Goal: Task Accomplishment & Management: Use online tool/utility

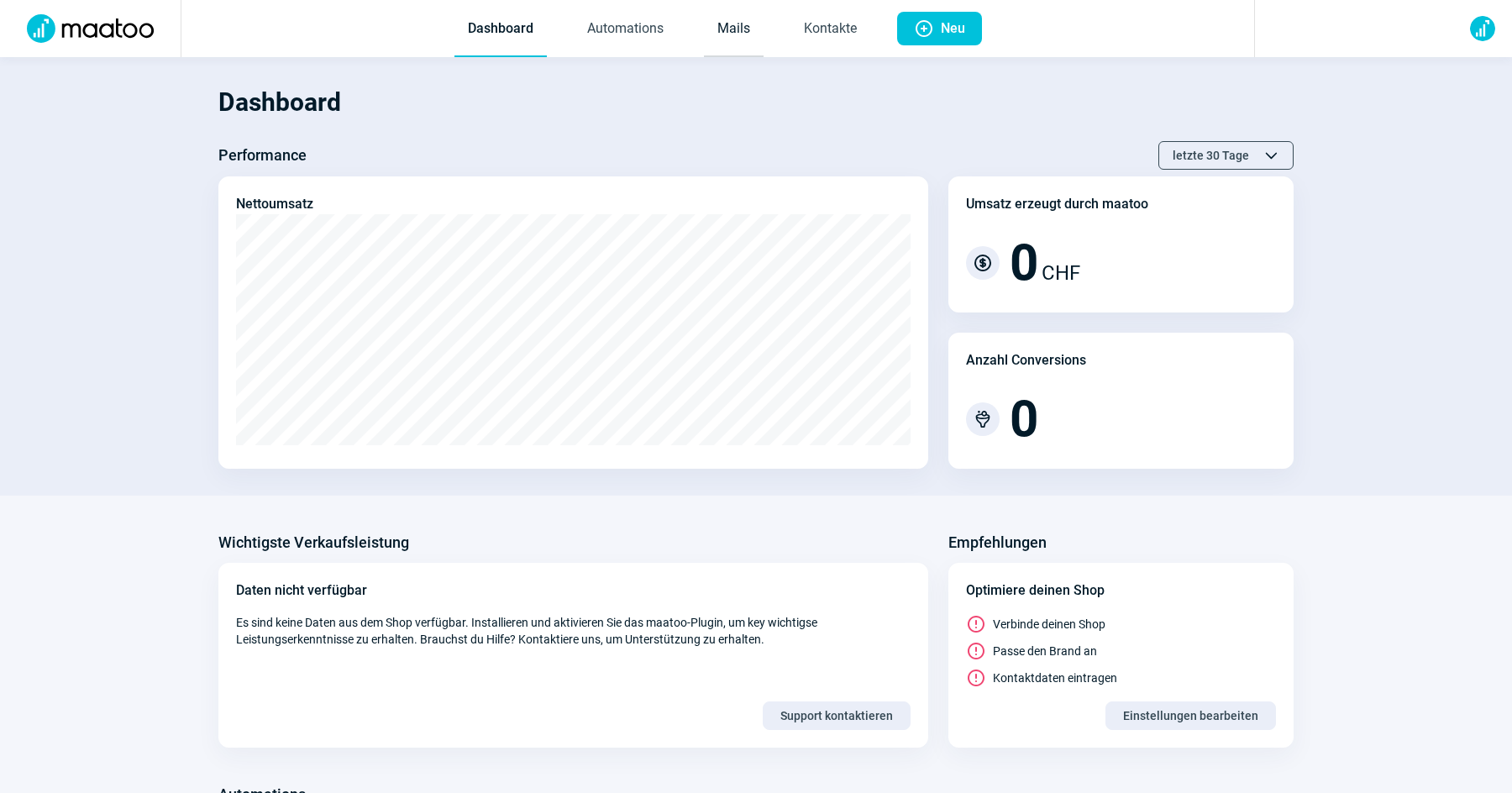
click at [733, 24] on link "Mails" at bounding box center [734, 30] width 60 height 56
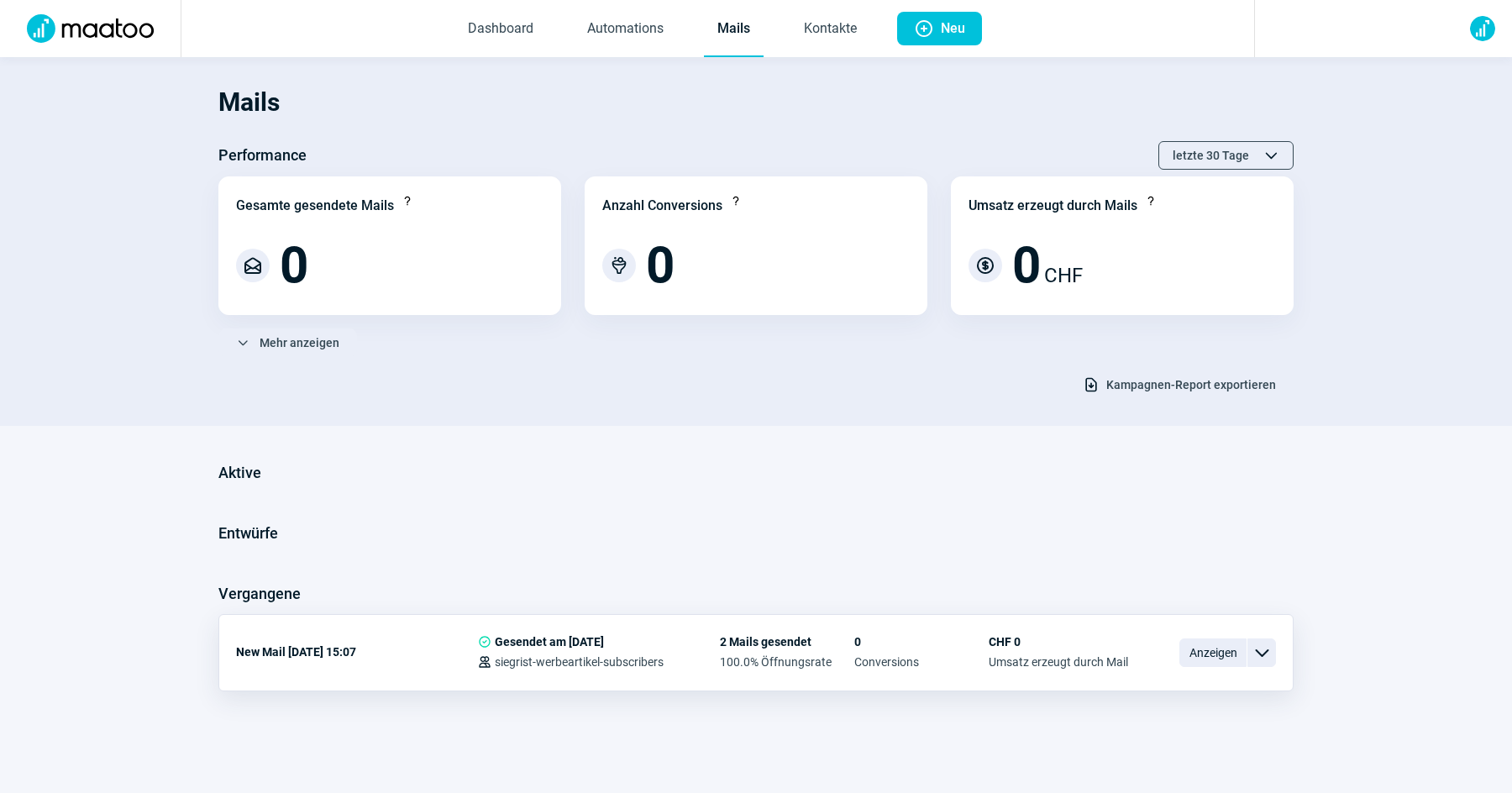
click at [907, 652] on div "0 Conversions" at bounding box center [921, 652] width 134 height 34
click at [841, 20] on link "Kontakte" at bounding box center [830, 30] width 80 height 56
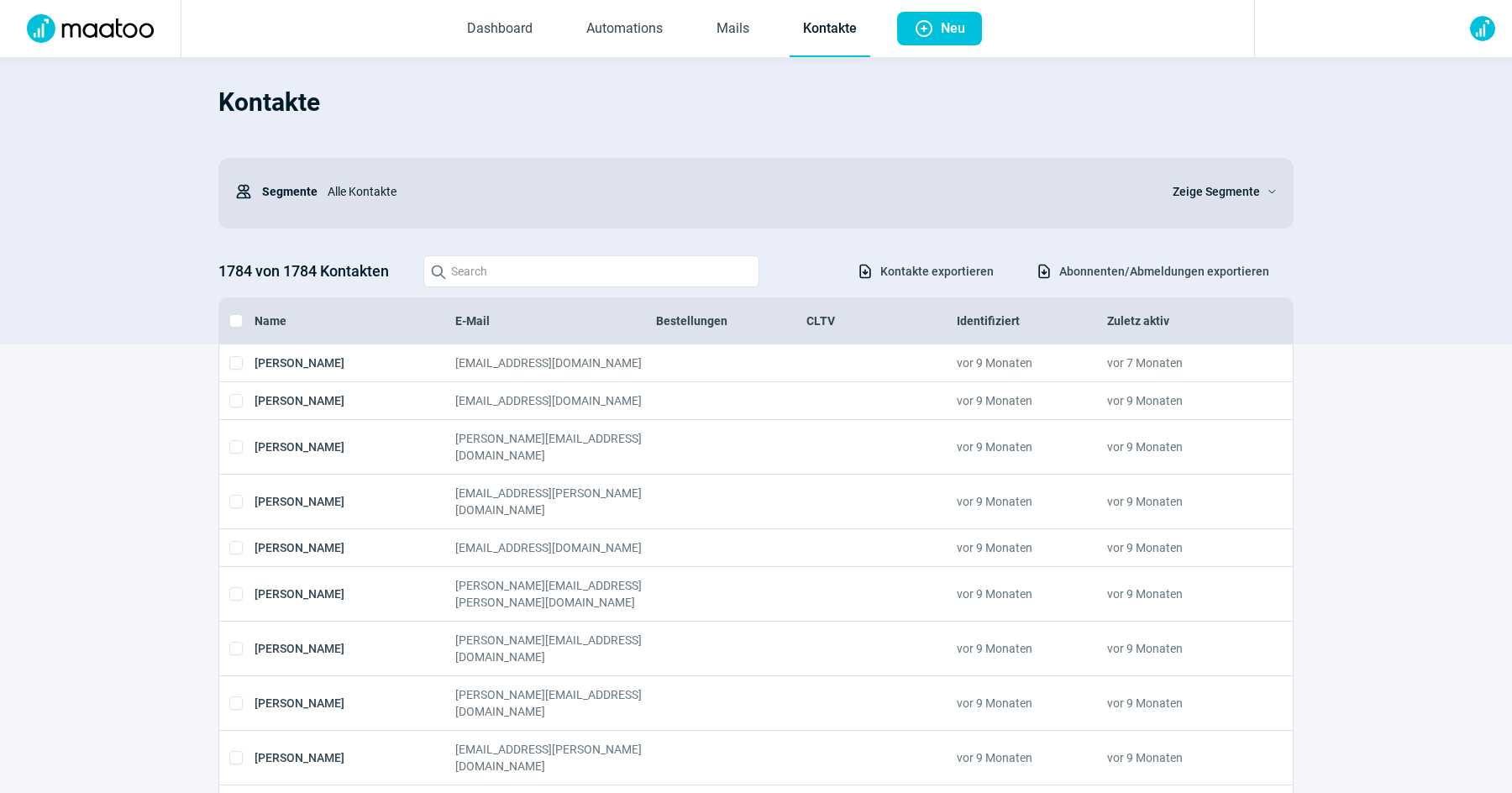
click at [1229, 194] on span "Zeige Segmente" at bounding box center [1216, 191] width 88 height 20
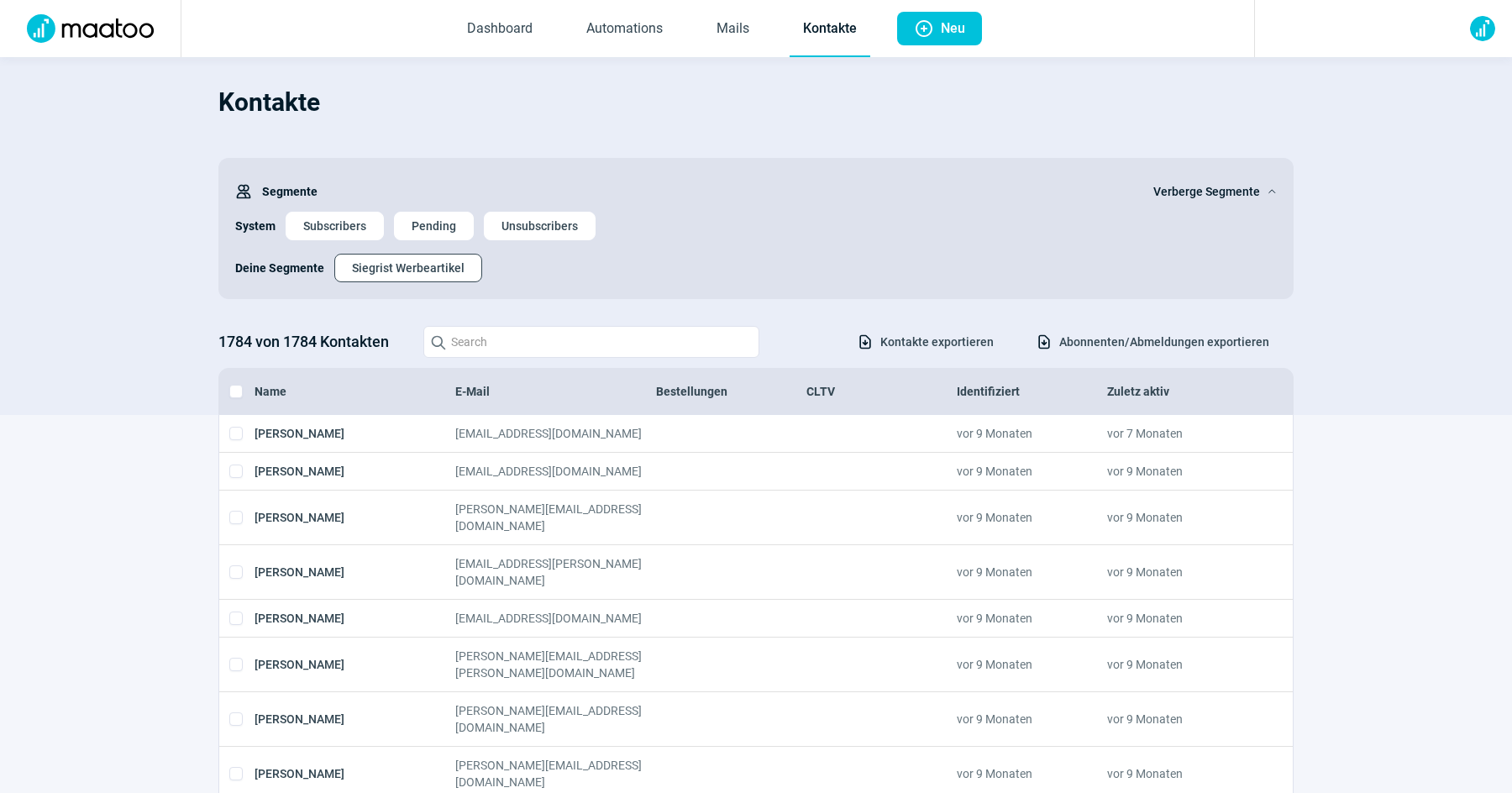
click at [407, 273] on span "Siegrist Werbeartikel" at bounding box center [408, 268] width 112 height 27
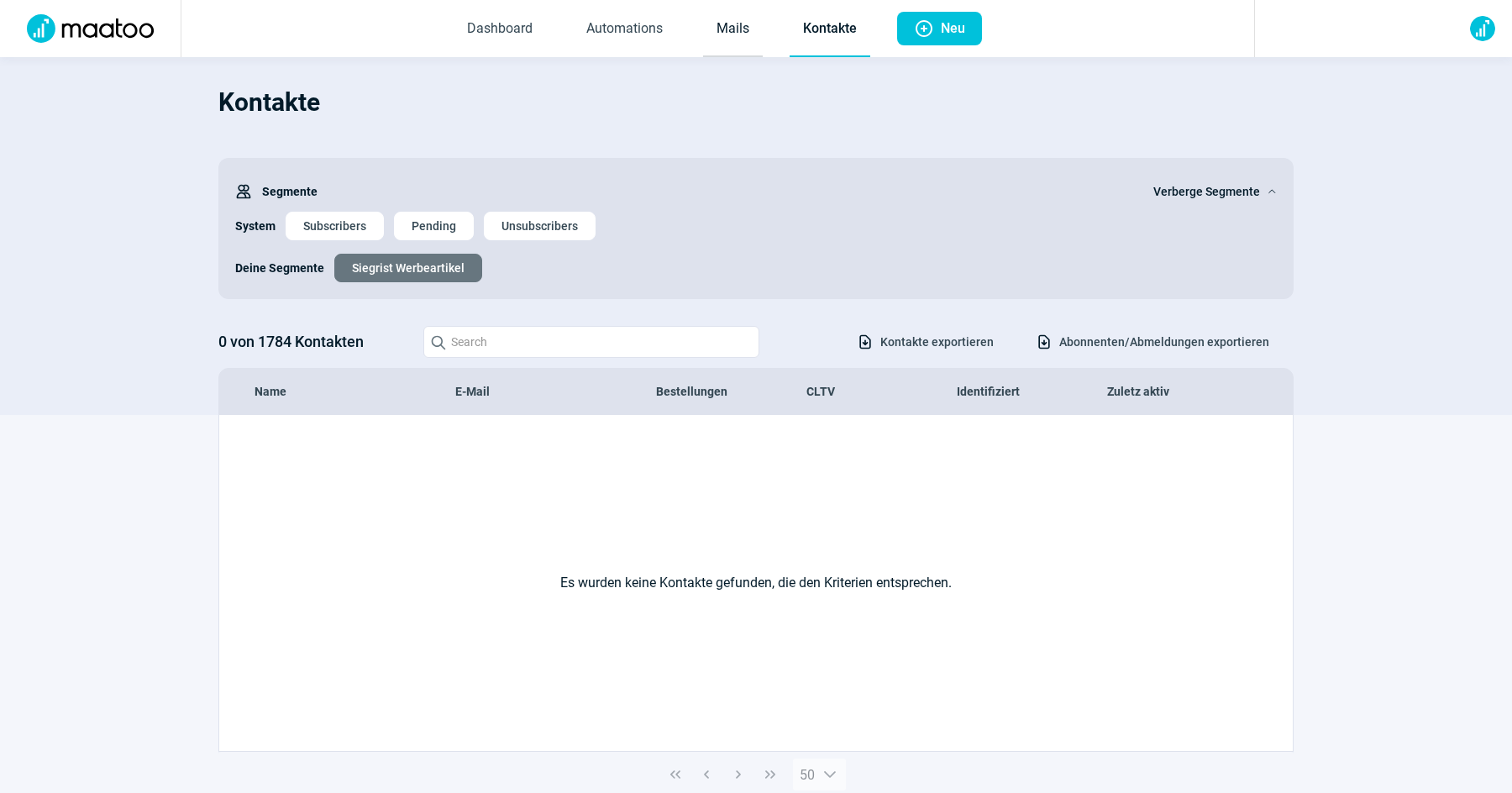
click at [729, 22] on link "Mails" at bounding box center [733, 30] width 60 height 56
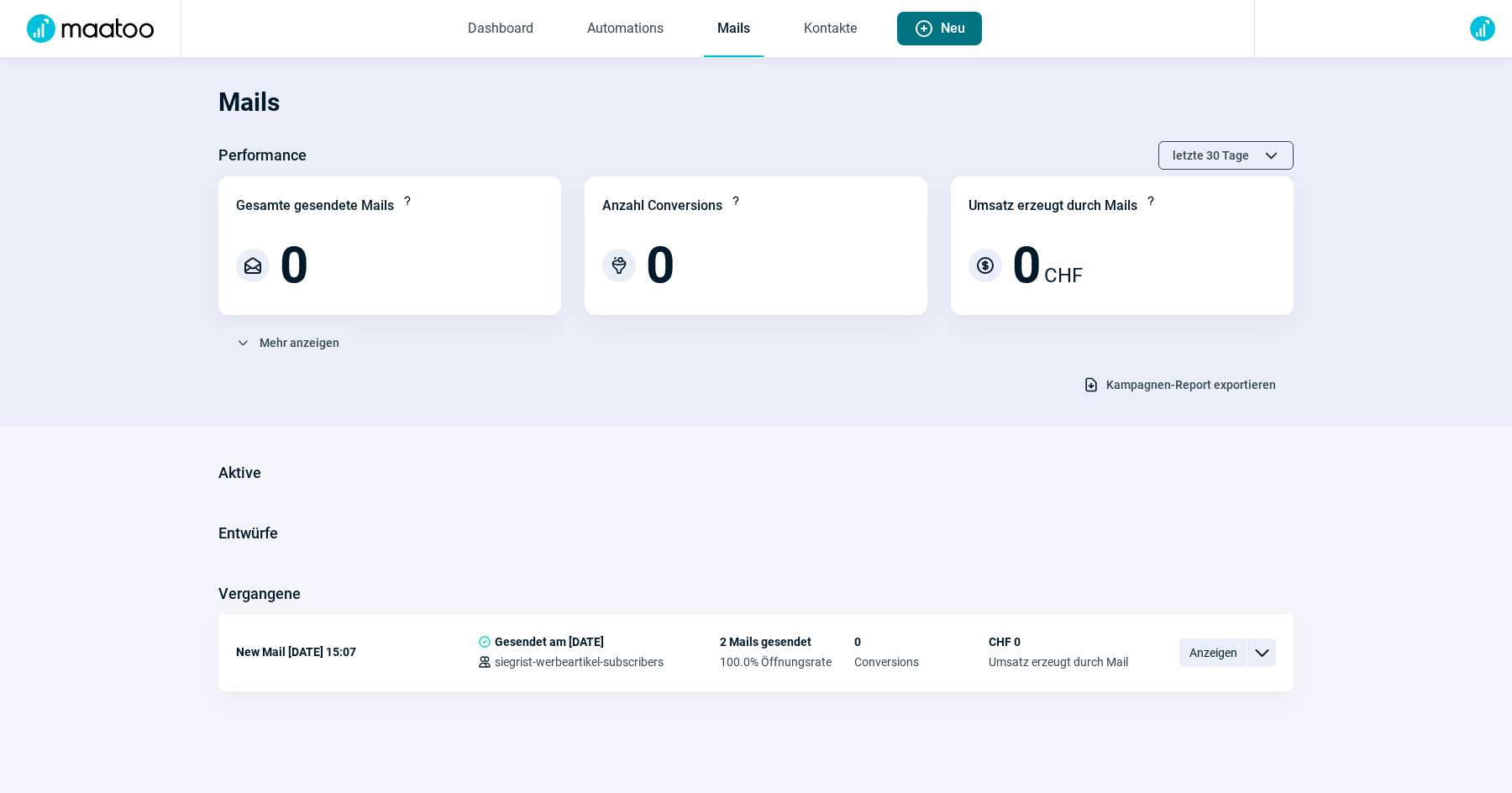
click at [928, 33] on span "Plus icon" at bounding box center [924, 29] width 20 height 20
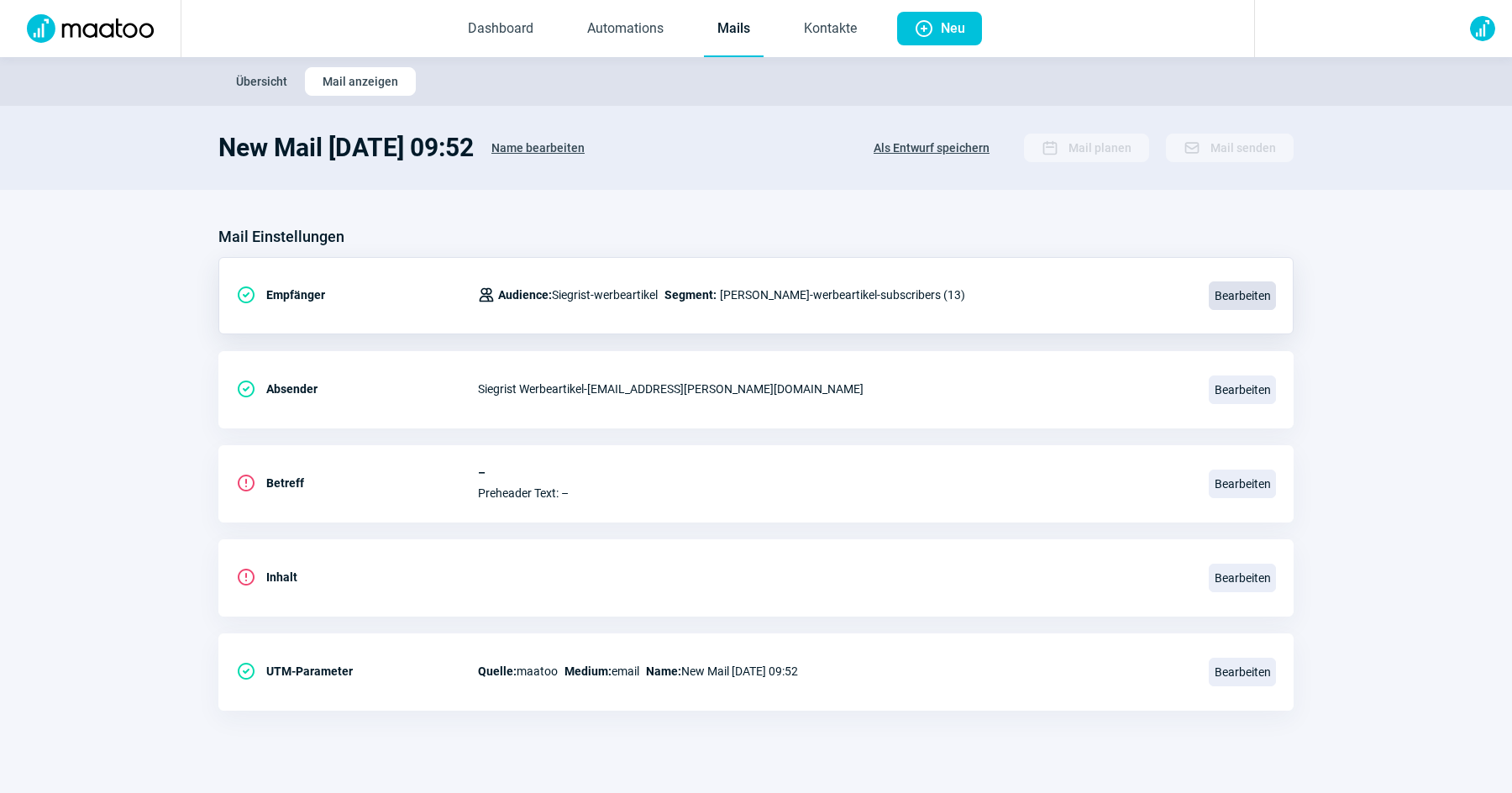
click at [1247, 304] on span "Bearbeiten" at bounding box center [1243, 296] width 68 height 29
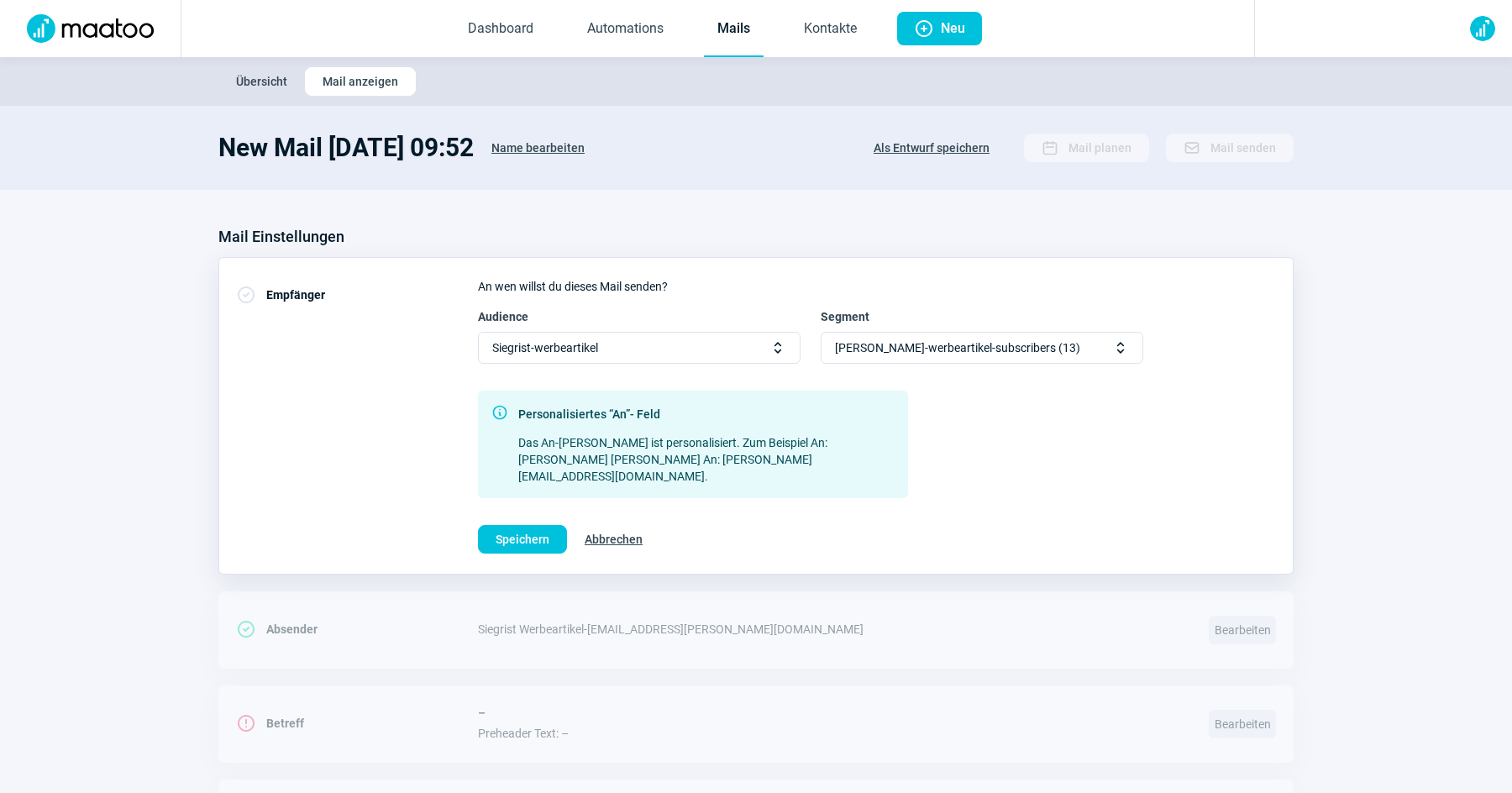
click at [1035, 338] on div "[PERSON_NAME]-werbeartikel-subscribers (13) Selector icon" at bounding box center [982, 347] width 323 height 32
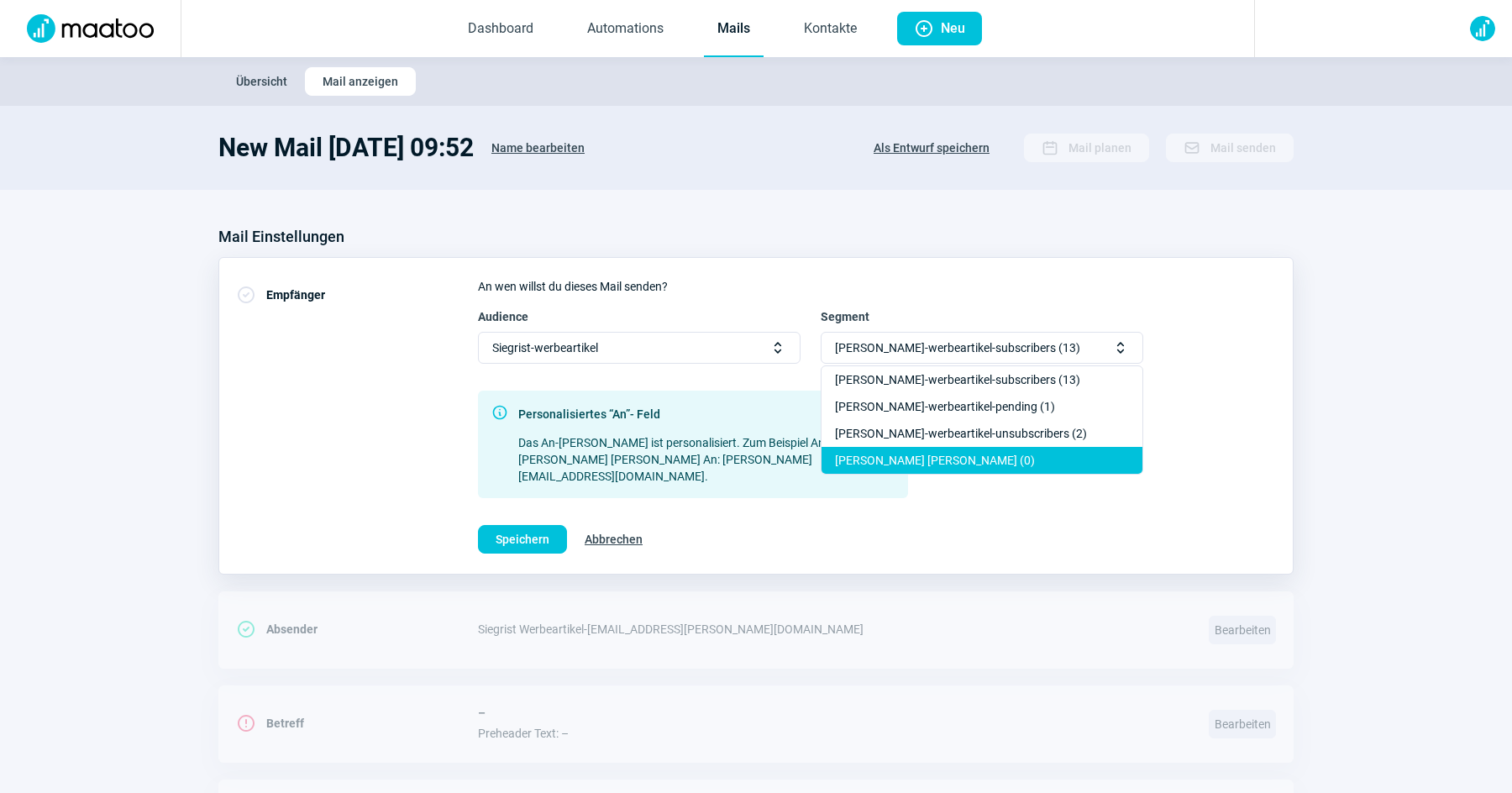
click at [1009, 454] on div "[PERSON_NAME] [PERSON_NAME] (0)" at bounding box center [981, 460] width 321 height 27
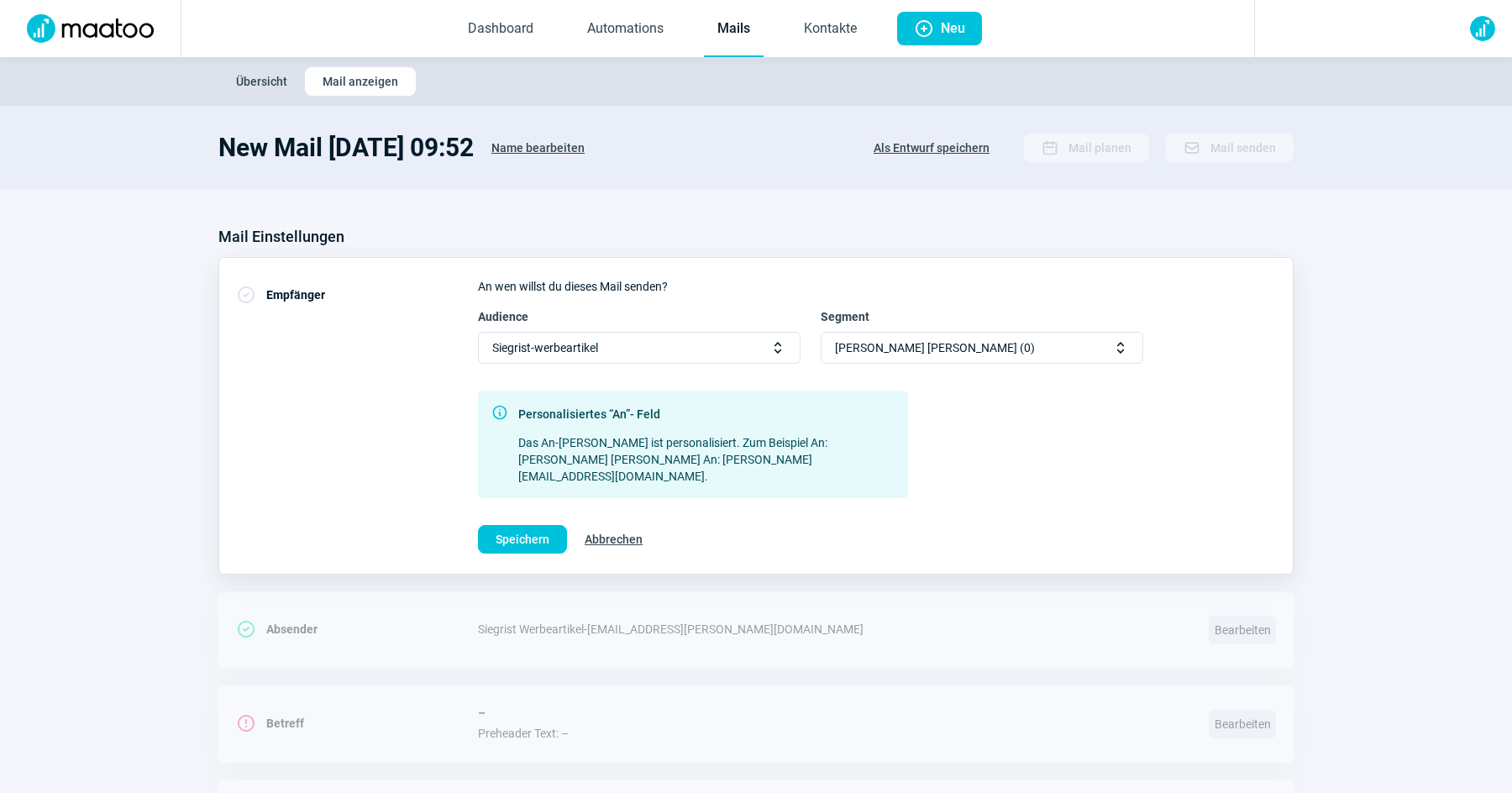
click at [764, 350] on div "[PERSON_NAME]-werbeartikel Selector icon" at bounding box center [639, 347] width 323 height 32
